Goal: Information Seeking & Learning: Learn about a topic

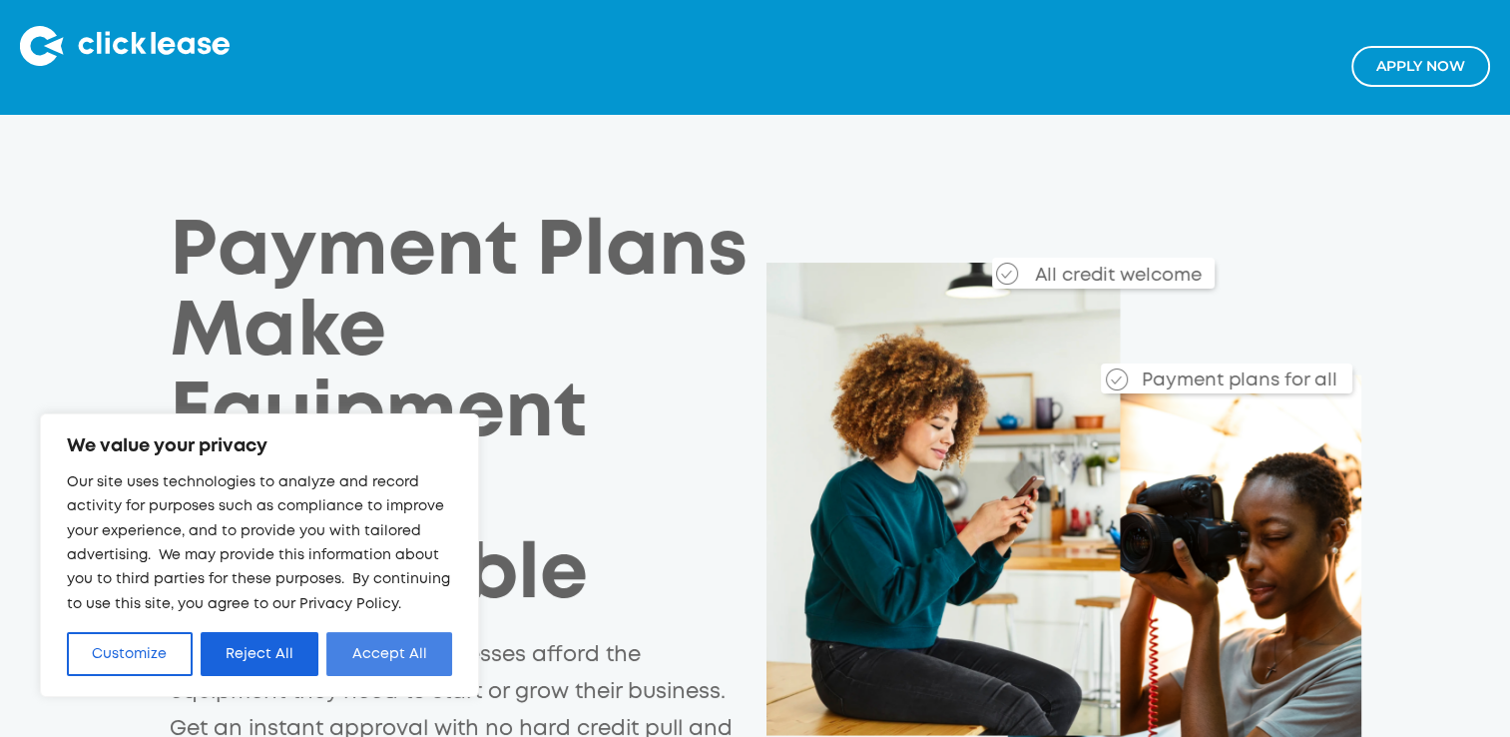
click at [422, 658] on button "Accept All" at bounding box center [389, 654] width 126 height 44
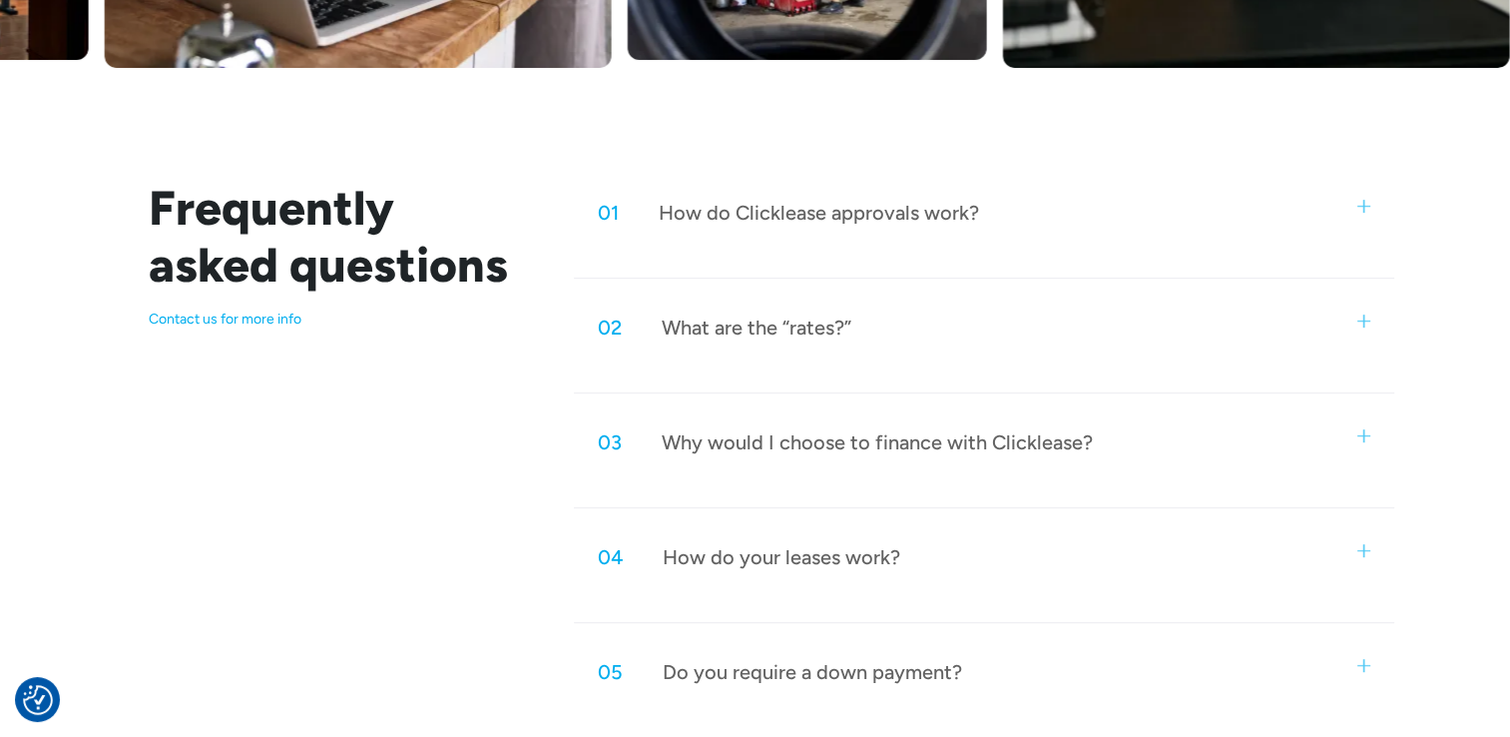
scroll to position [906, 0]
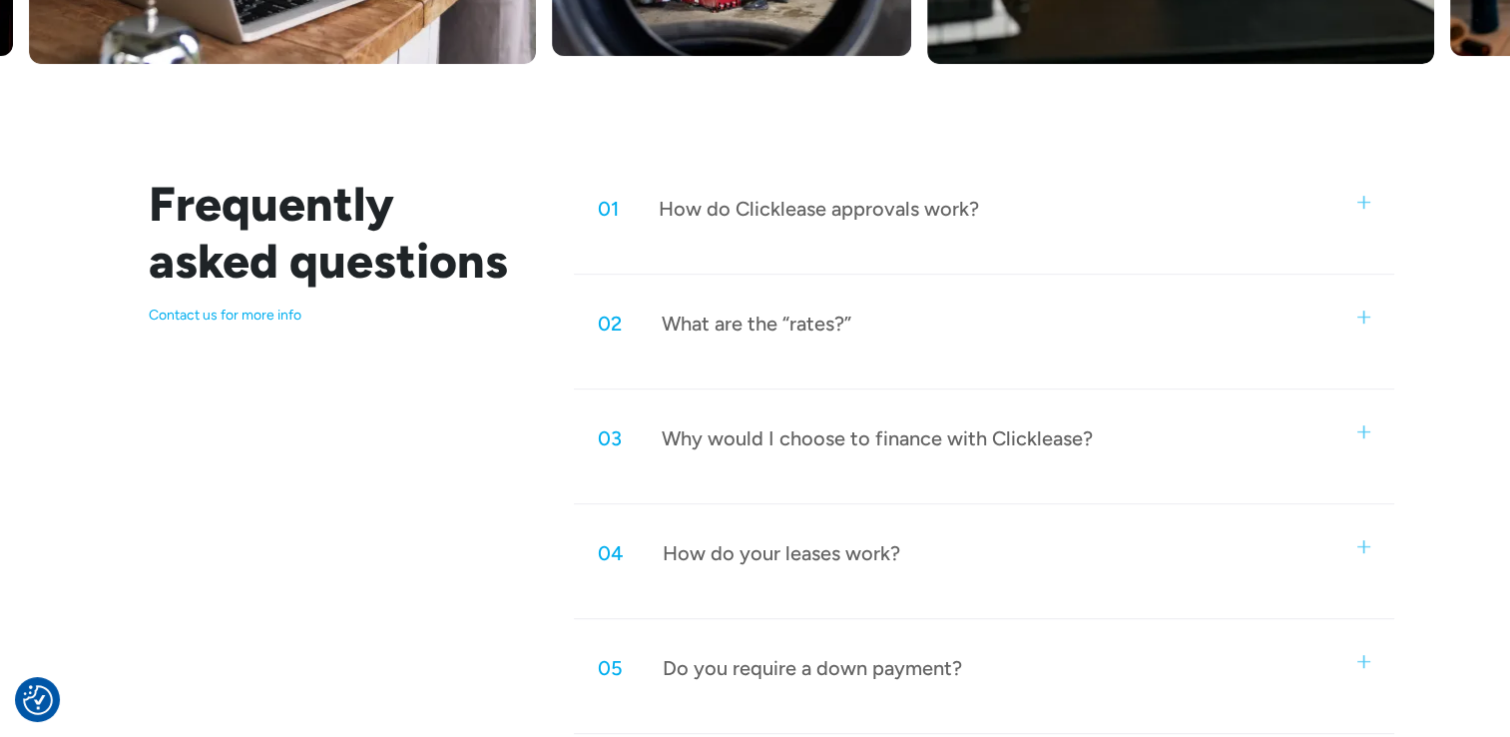
click at [1358, 213] on div "01 How do Clicklease approvals work?" at bounding box center [984, 209] width 820 height 66
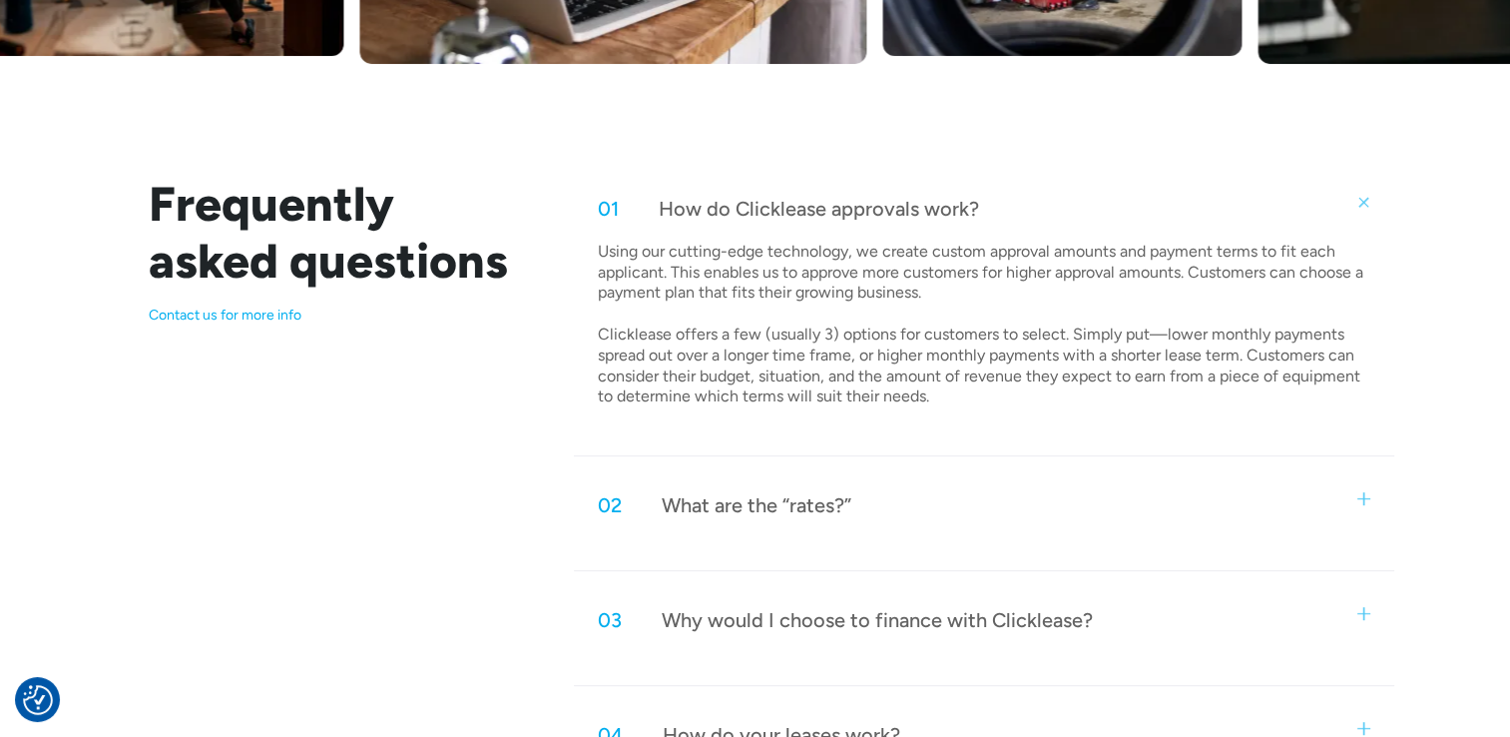
click at [1365, 501] on img at bounding box center [1364, 498] width 13 height 13
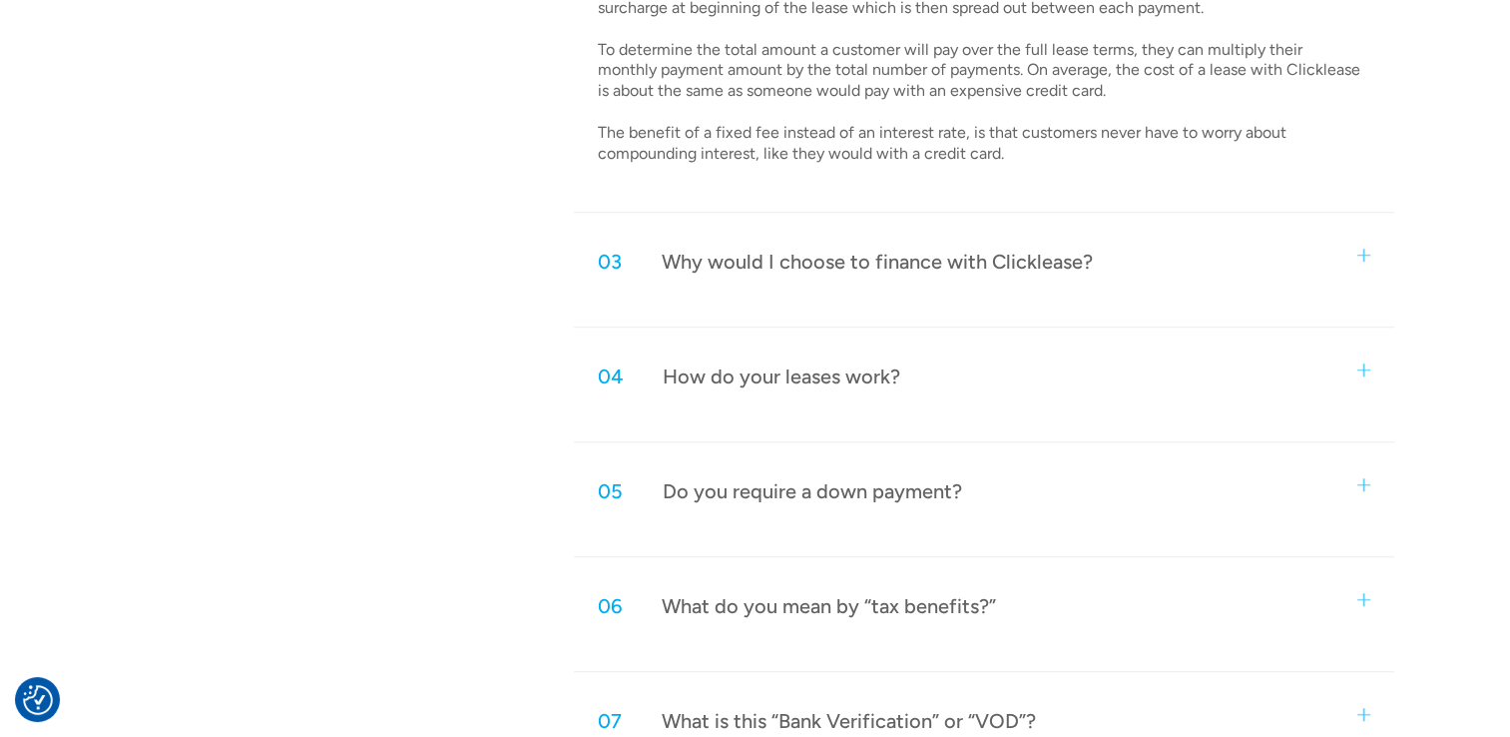
scroll to position [1481, 0]
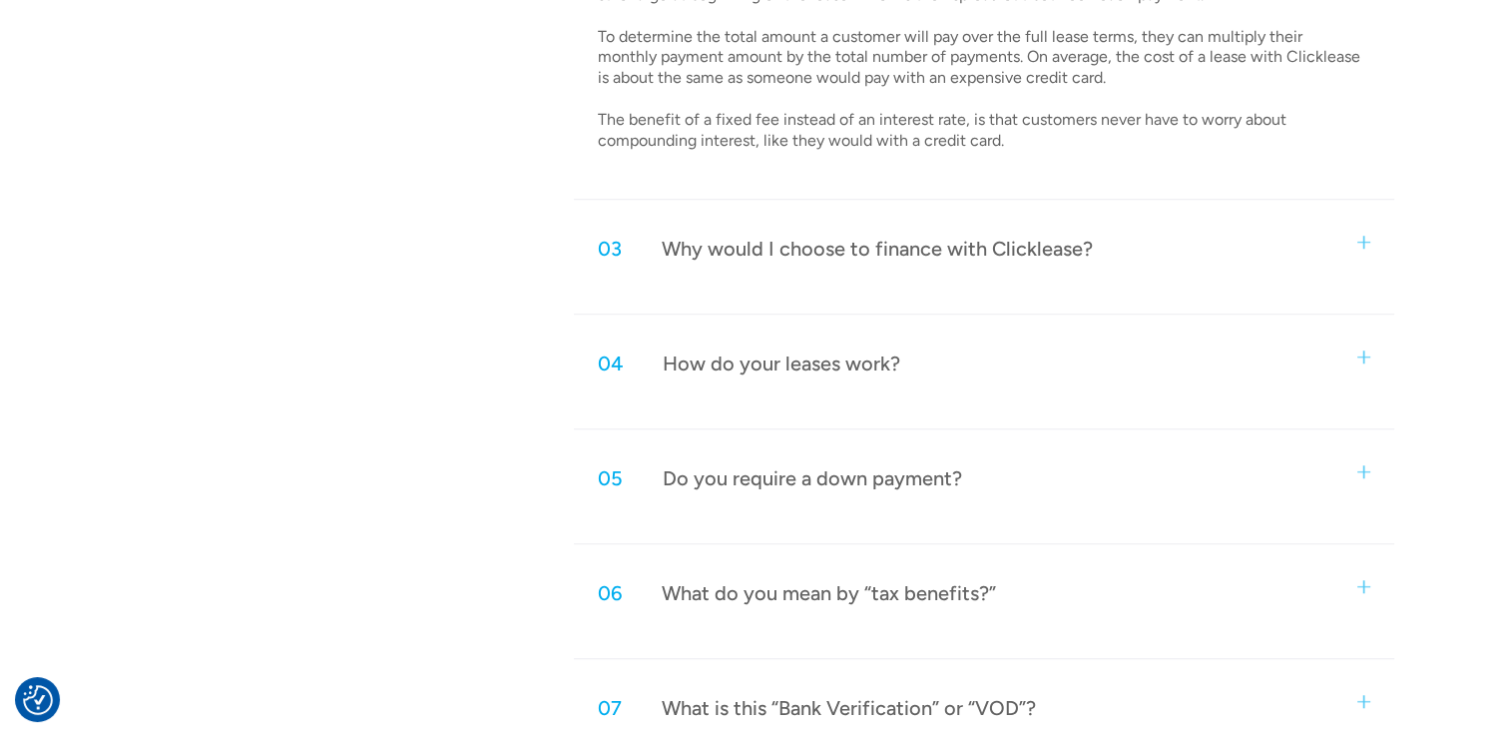
click at [1363, 247] on div "03 Why would I choose to finance with Clicklease?" at bounding box center [984, 249] width 820 height 66
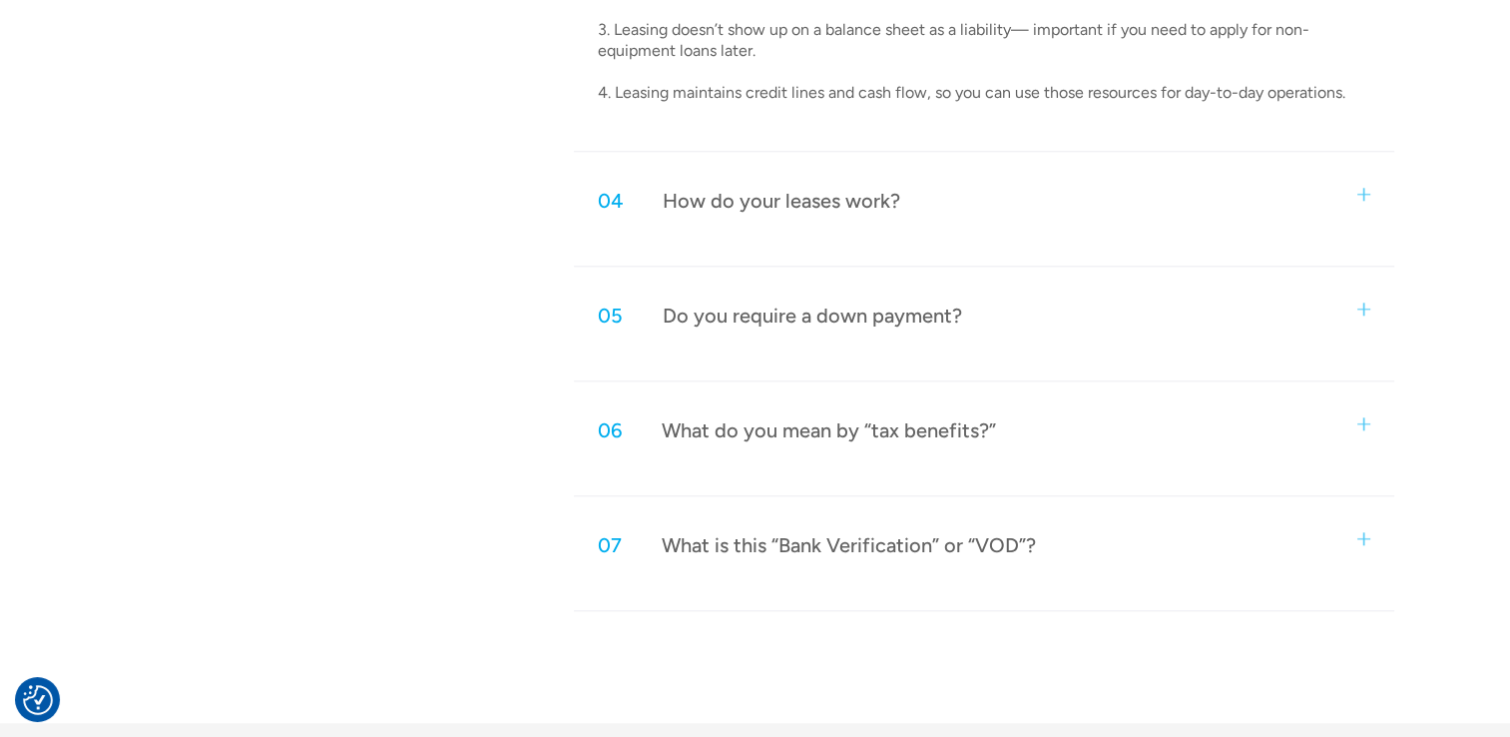
scroll to position [2000, 0]
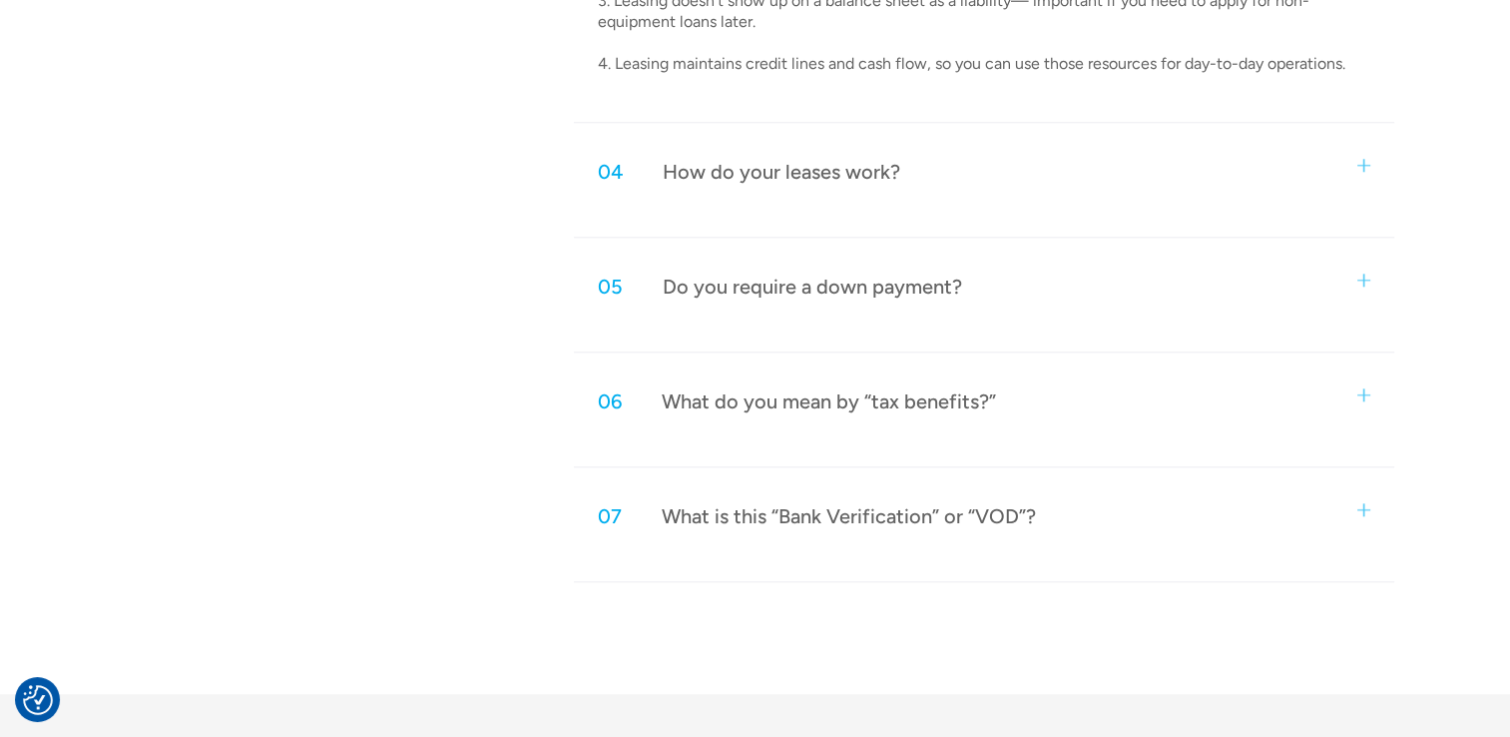
click at [1358, 159] on img at bounding box center [1364, 165] width 13 height 13
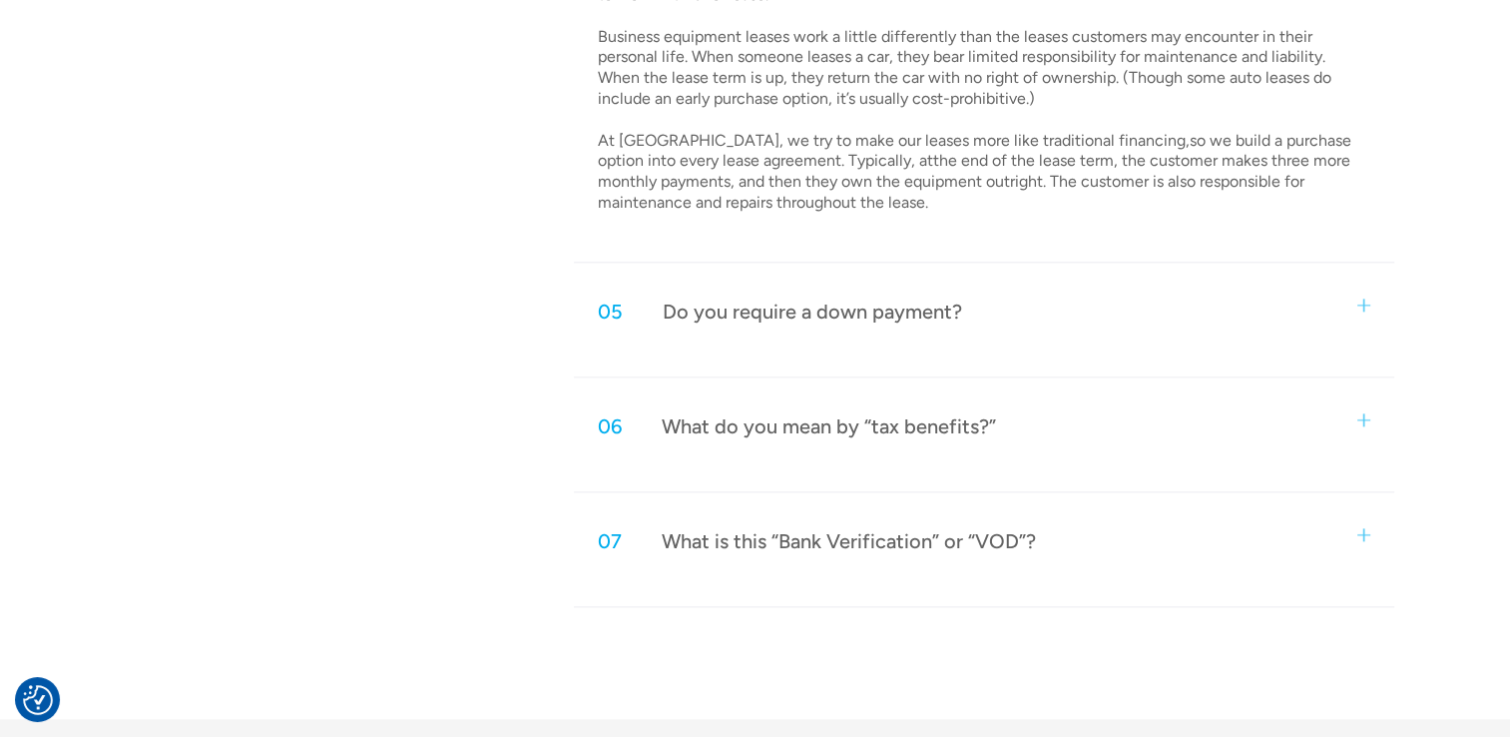
scroll to position [2348, 0]
click at [1363, 298] on img at bounding box center [1364, 301] width 13 height 13
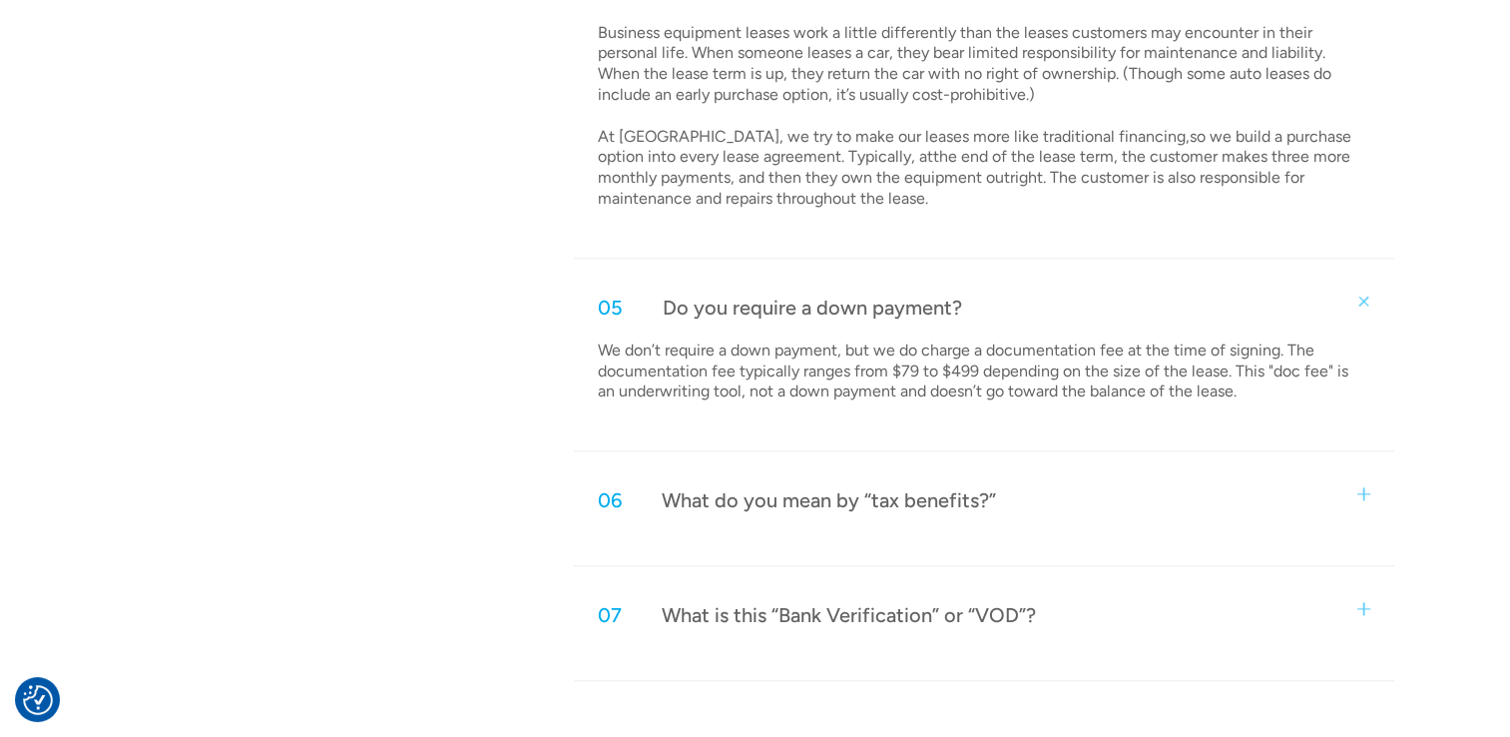
click at [1362, 493] on img at bounding box center [1364, 493] width 13 height 13
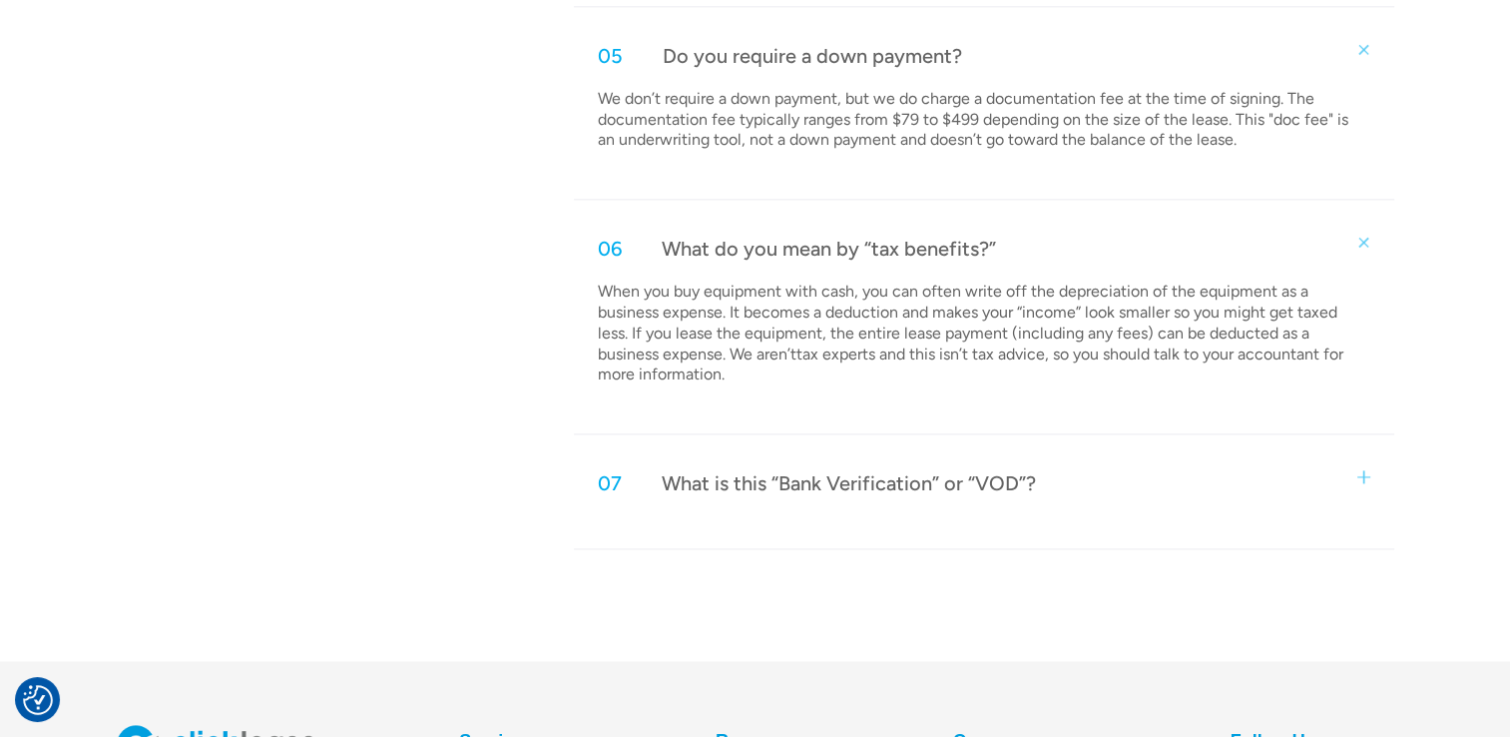
scroll to position [2604, 0]
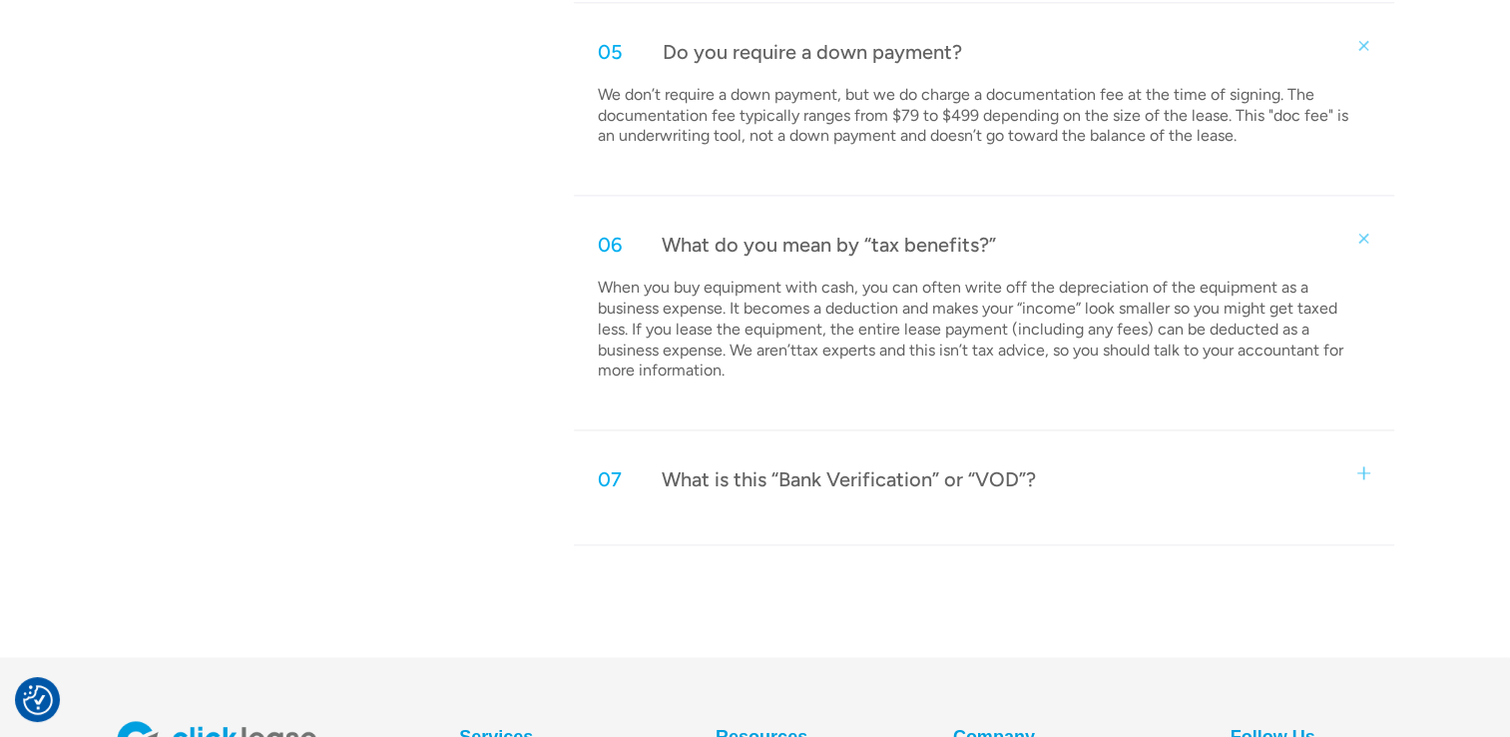
click at [1369, 468] on img at bounding box center [1364, 472] width 13 height 13
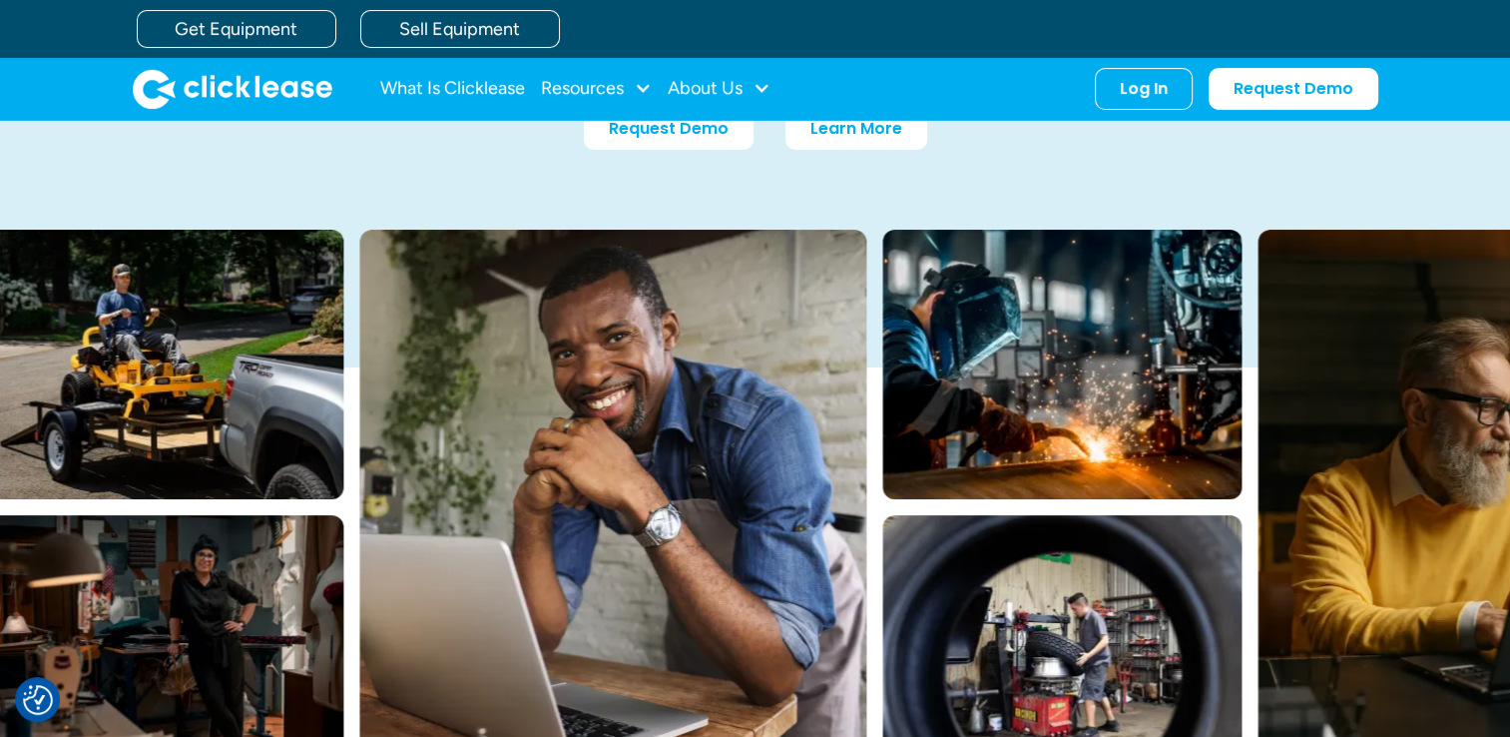
scroll to position [0, 0]
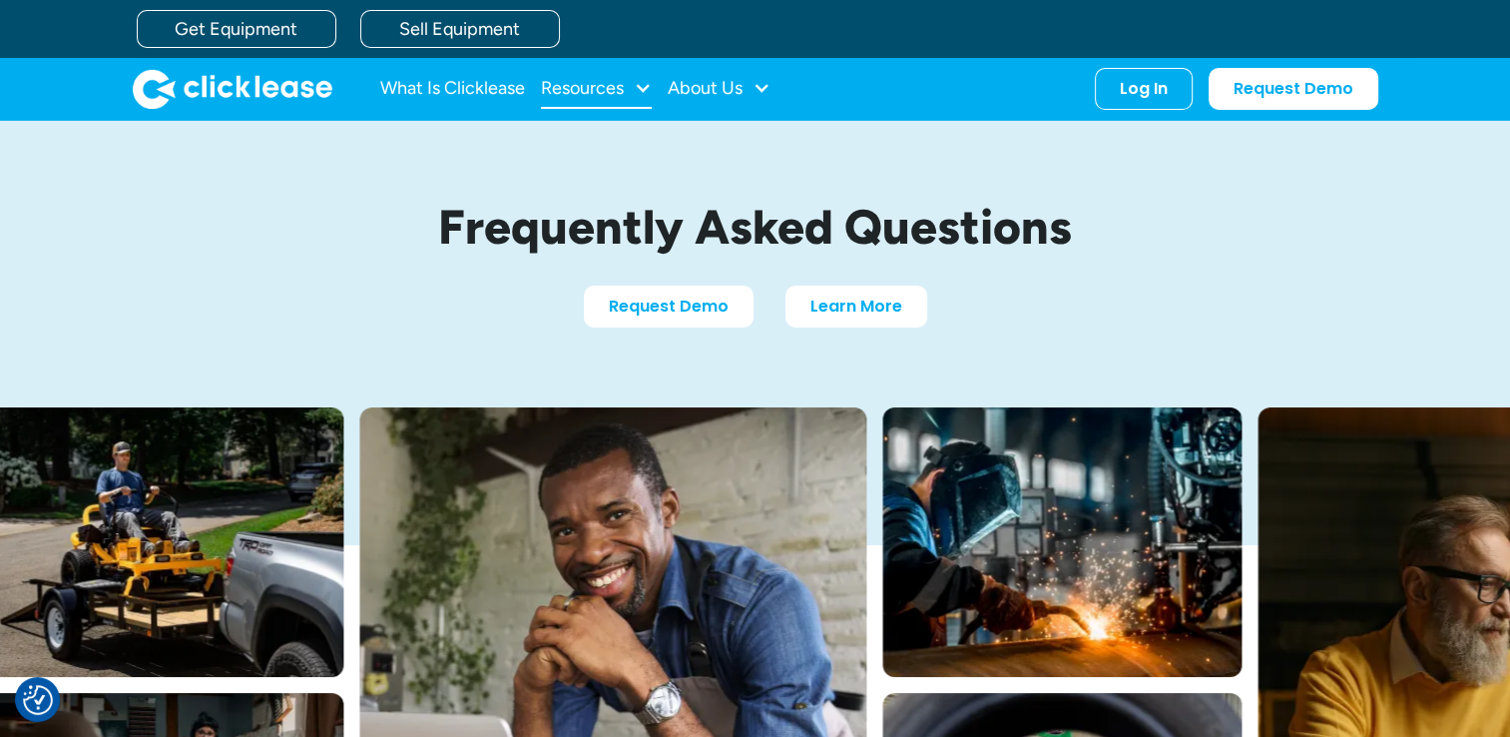
click at [615, 88] on div "Resources" at bounding box center [582, 88] width 83 height 0
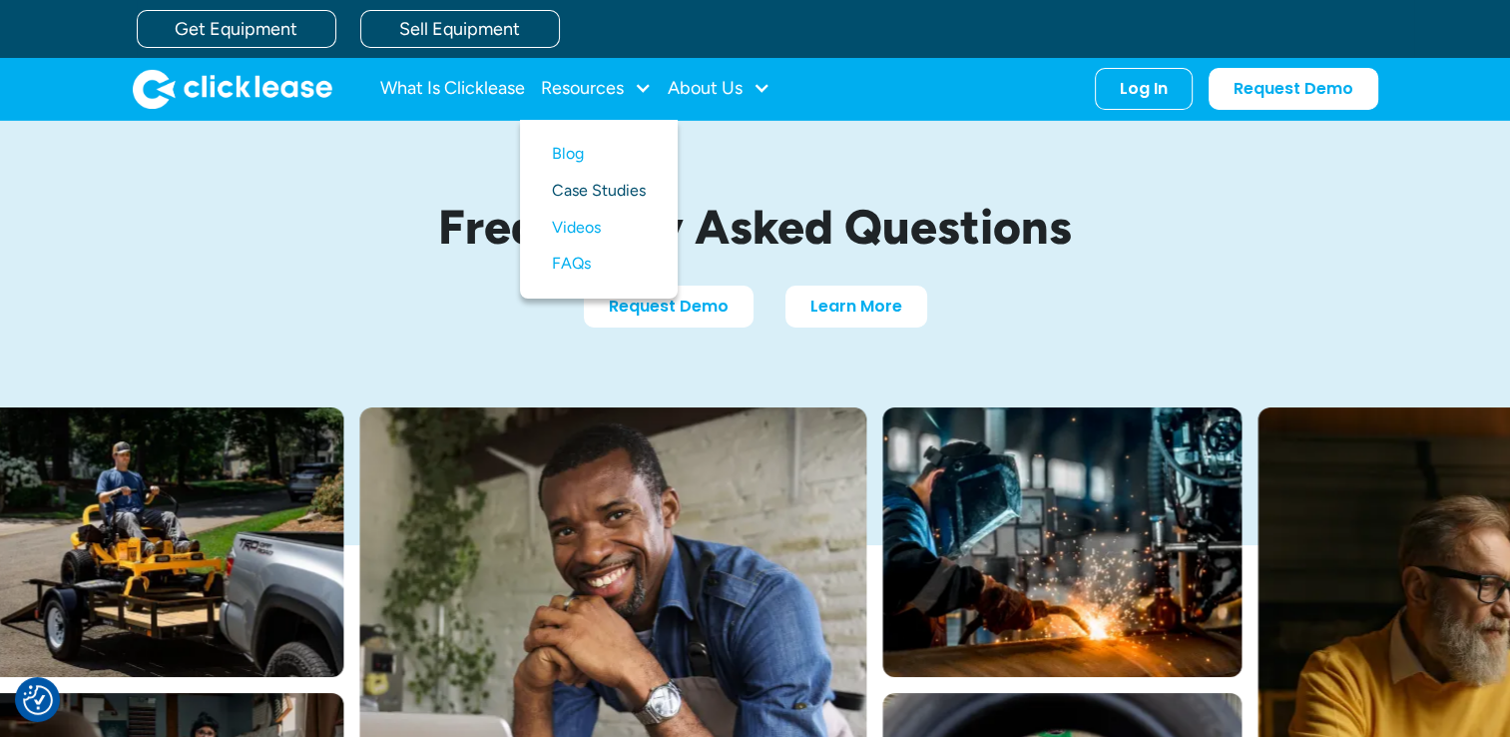
click at [583, 187] on link "Case Studies" at bounding box center [599, 191] width 94 height 37
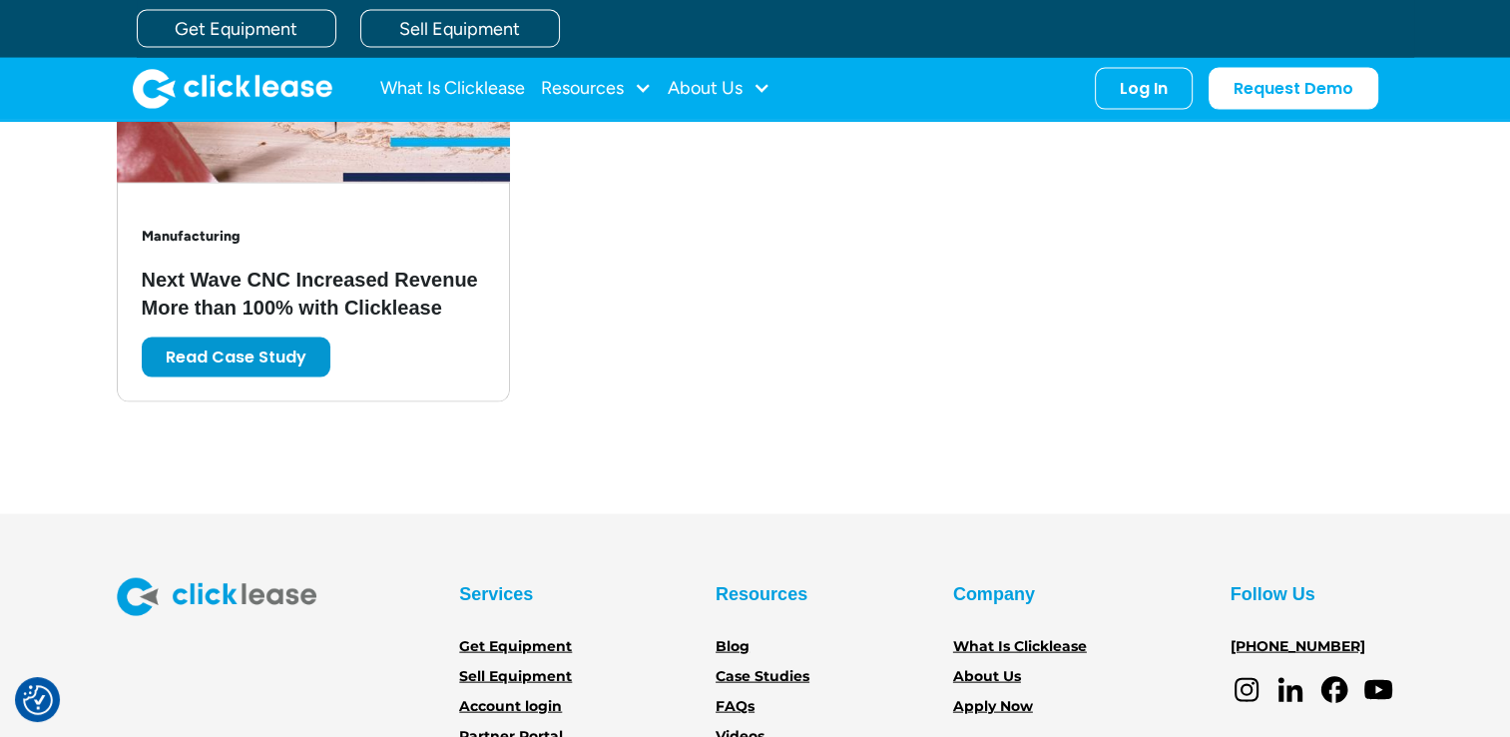
scroll to position [4289, 0]
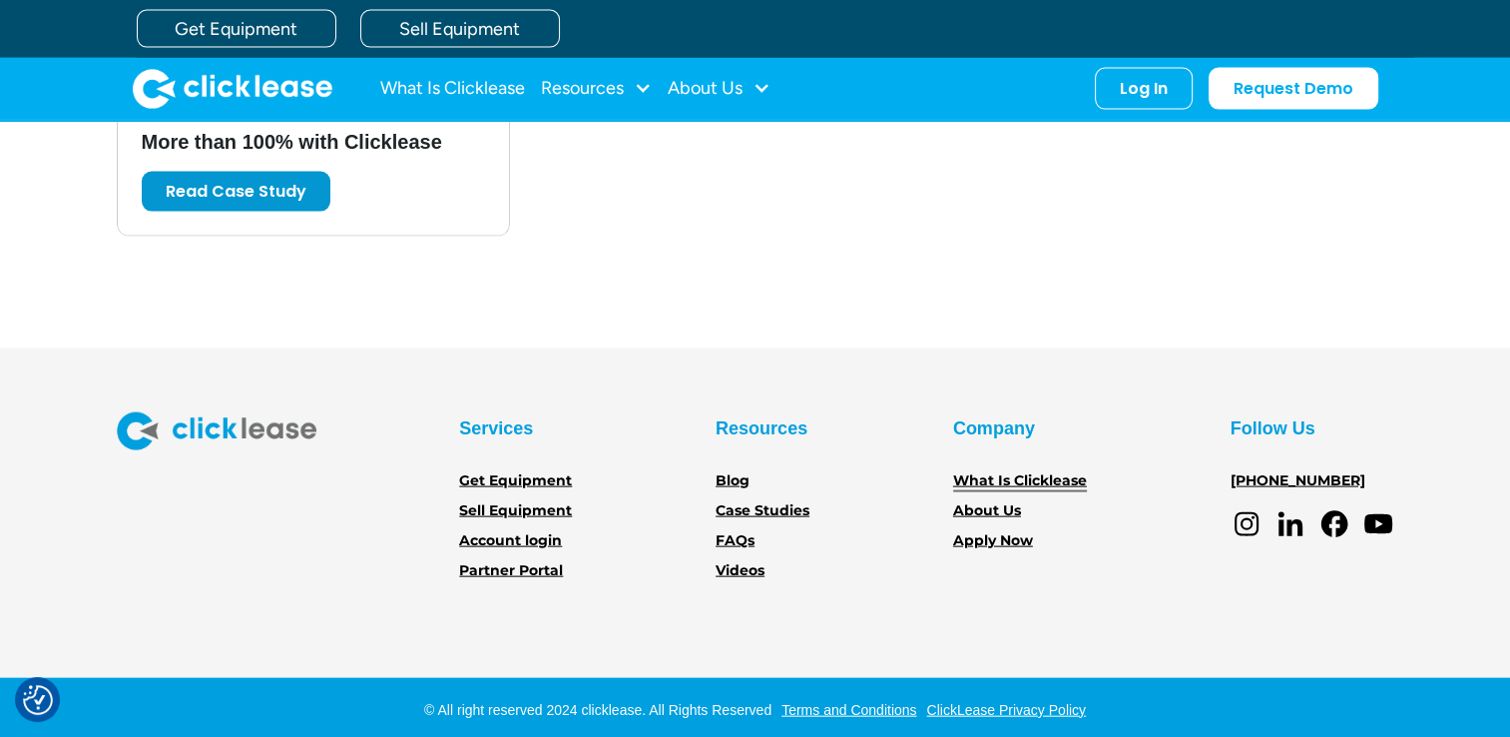
click at [1053, 473] on link "What Is Clicklease" at bounding box center [1020, 481] width 134 height 22
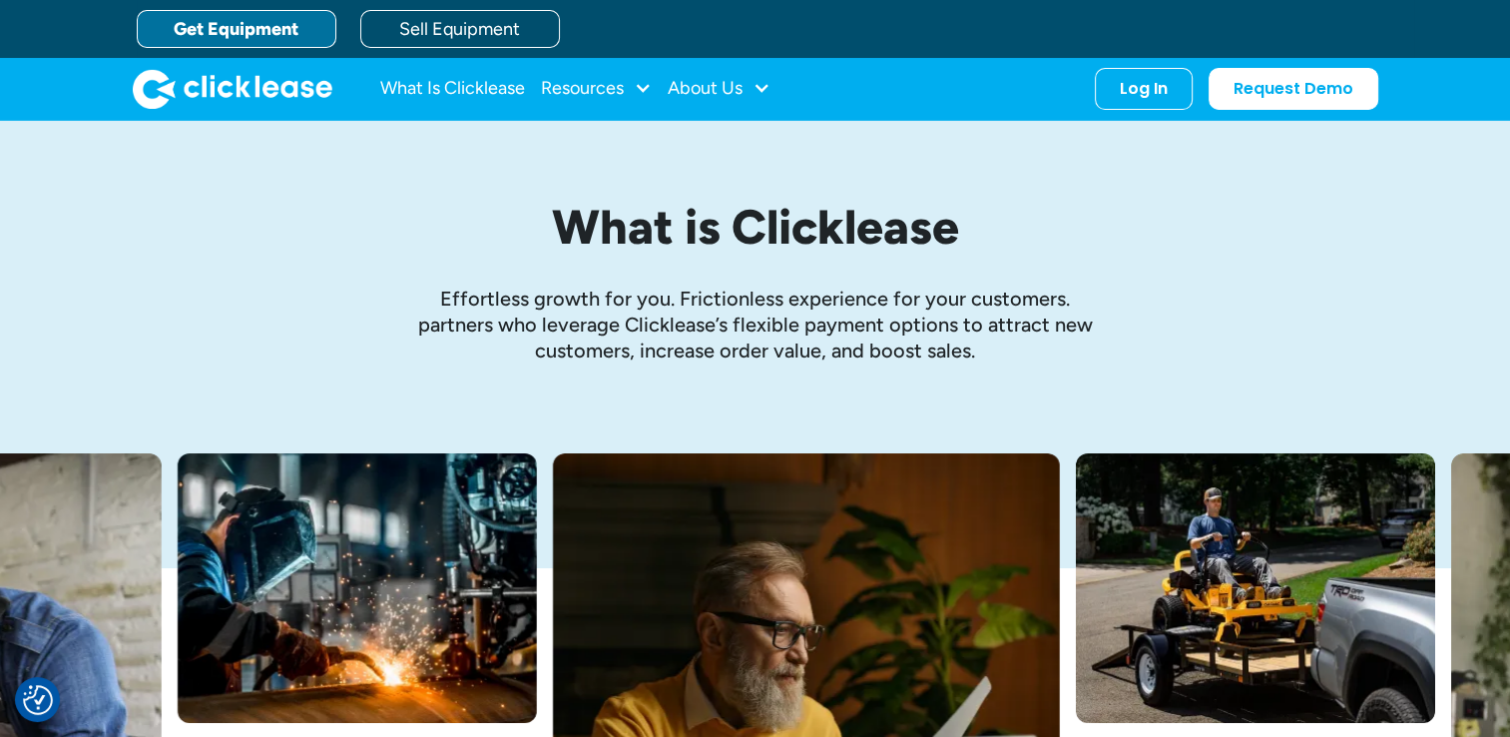
click at [296, 31] on link "Get Equipment" at bounding box center [237, 29] width 200 height 38
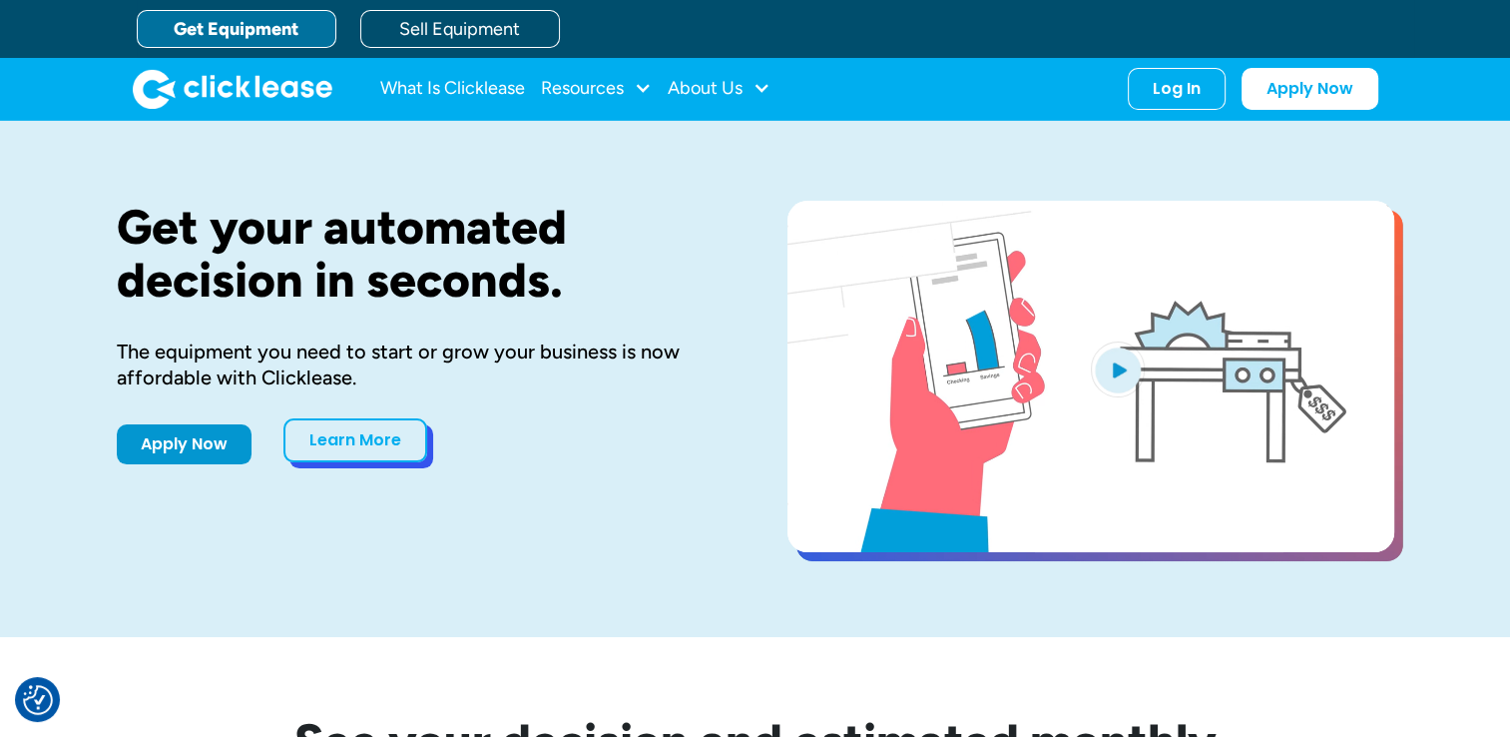
click at [379, 454] on link "Learn More" at bounding box center [356, 440] width 144 height 44
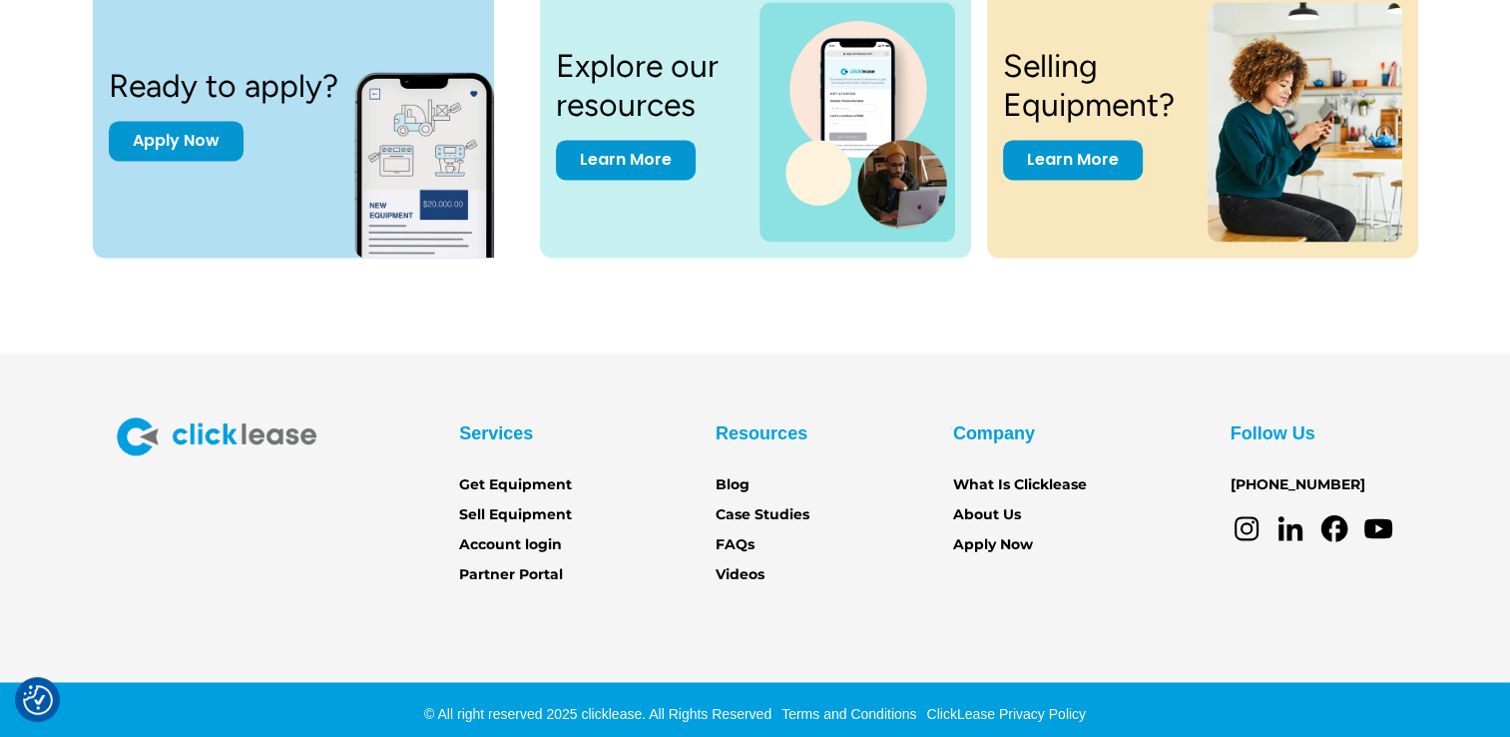
scroll to position [2799, 0]
